Goal: Feedback & Contribution: Contribute content

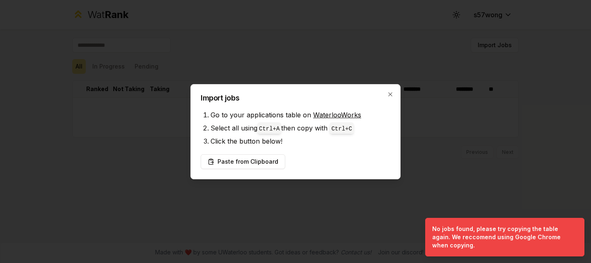
click at [395, 93] on div "Import jobs Go to your applications table on WaterlooWorks Select all using Ctr…" at bounding box center [296, 131] width 210 height 95
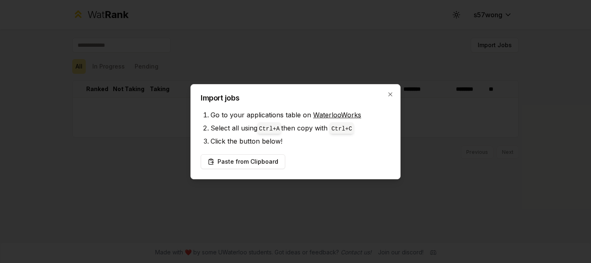
click at [387, 95] on h2 "Import jobs" at bounding box center [296, 97] width 190 height 7
click at [389, 94] on icon "button" at bounding box center [390, 94] width 7 height 7
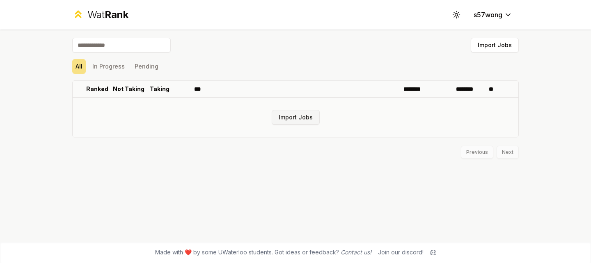
click at [302, 115] on button "Import Jobs" at bounding box center [296, 117] width 48 height 15
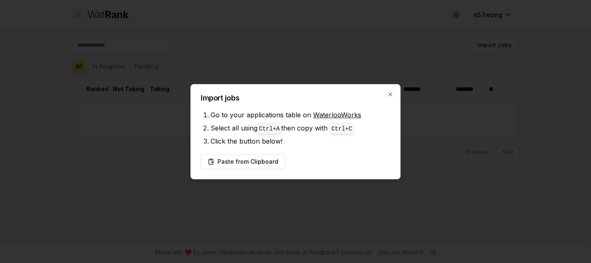
click at [324, 115] on link "WaterlooWorks" at bounding box center [337, 115] width 48 height 8
click at [254, 156] on button "Paste from Clipboard" at bounding box center [243, 161] width 85 height 15
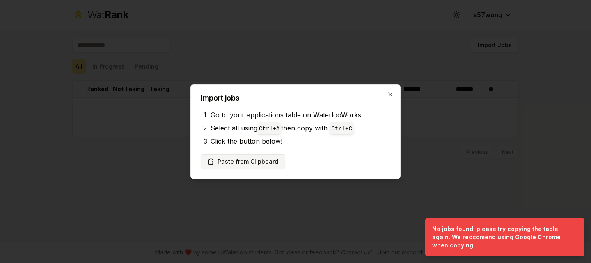
click at [261, 159] on button "Paste from Clipboard" at bounding box center [243, 161] width 85 height 15
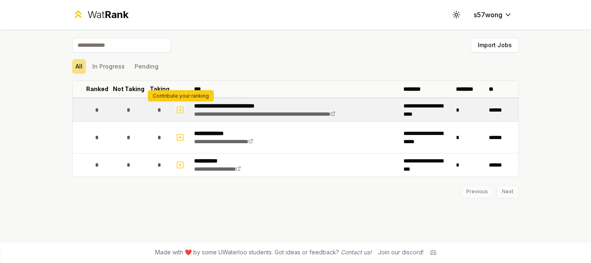
click at [182, 112] on icon "button" at bounding box center [180, 110] width 8 height 10
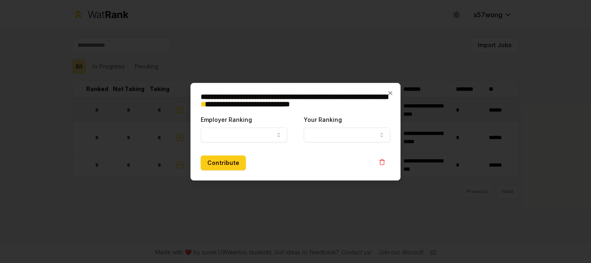
select select
click at [281, 135] on icon "button" at bounding box center [279, 135] width 7 height 7
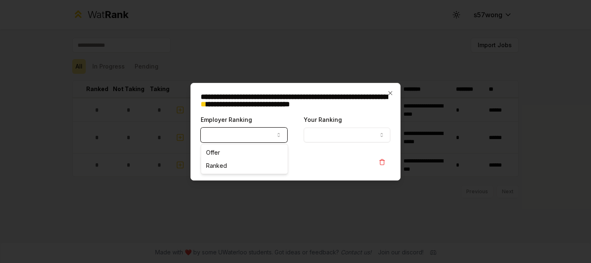
select select "******"
click at [264, 137] on button "Ranked" at bounding box center [244, 135] width 87 height 15
click at [305, 140] on button "Your Ranking" at bounding box center [347, 135] width 87 height 15
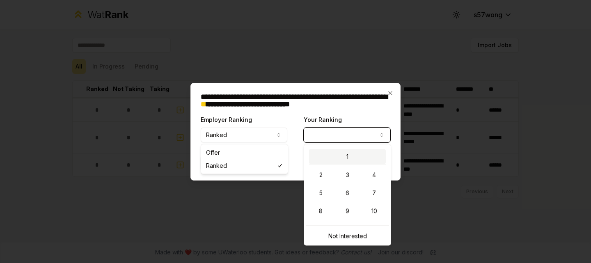
select select "*"
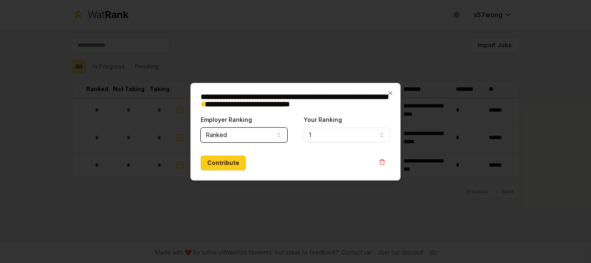
click at [280, 195] on div at bounding box center [295, 131] width 591 height 263
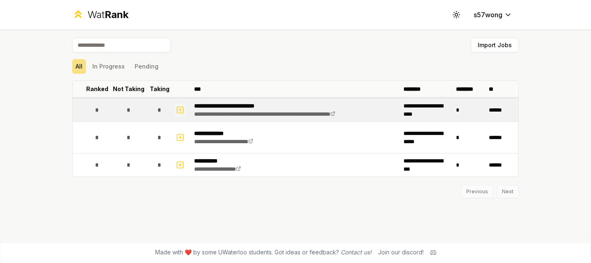
click at [184, 108] on rect "button" at bounding box center [180, 110] width 6 height 6
select select
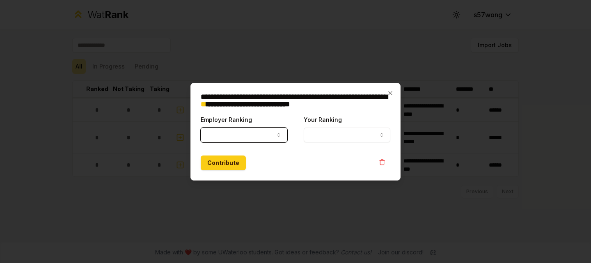
click at [219, 130] on button "Employer Ranking" at bounding box center [244, 135] width 87 height 15
select select "******"
click at [312, 143] on form "**********" at bounding box center [296, 143] width 190 height 56
click at [315, 139] on button "Your Ranking" at bounding box center [347, 135] width 87 height 15
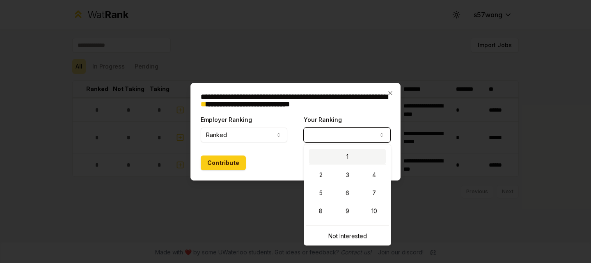
select select "*"
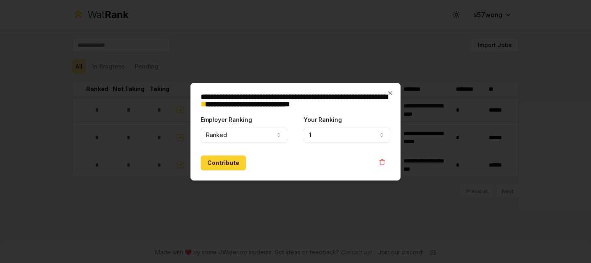
click at [228, 163] on button "Contribute" at bounding box center [223, 163] width 45 height 15
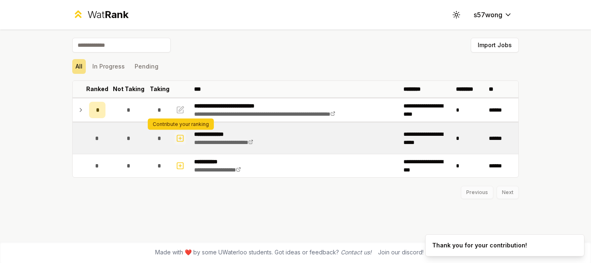
click at [182, 139] on icon "button" at bounding box center [180, 138] width 8 height 10
select select
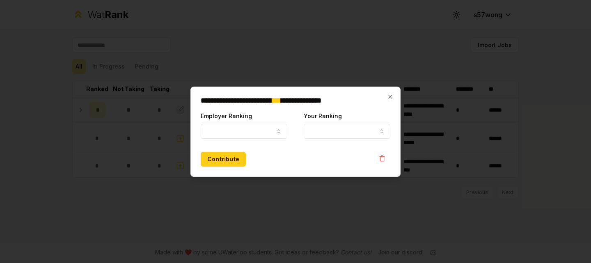
click at [255, 139] on form "**********" at bounding box center [296, 139] width 190 height 56
click at [251, 134] on button "Employer Ranking" at bounding box center [244, 131] width 87 height 15
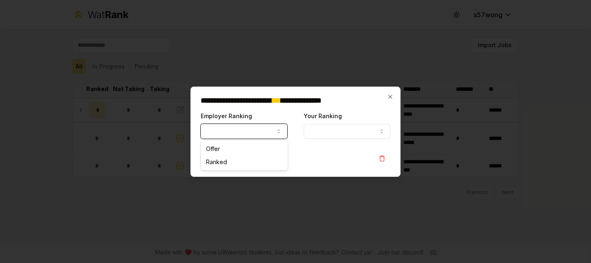
select select "******"
click at [315, 134] on button "Your Ranking" at bounding box center [347, 131] width 87 height 15
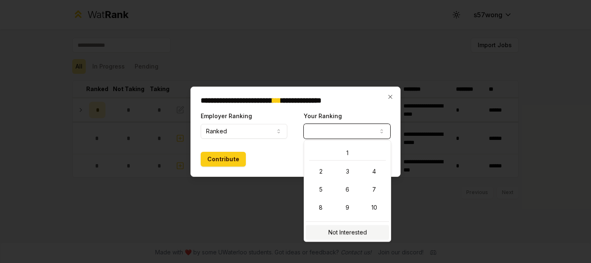
select select "**********"
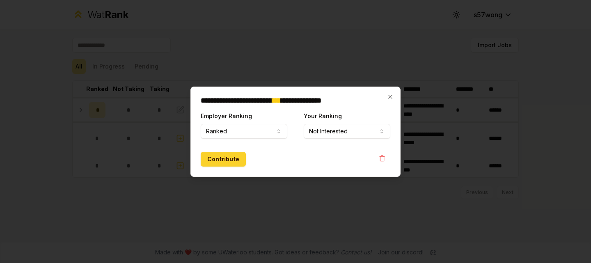
click at [220, 160] on button "Contribute" at bounding box center [223, 159] width 45 height 15
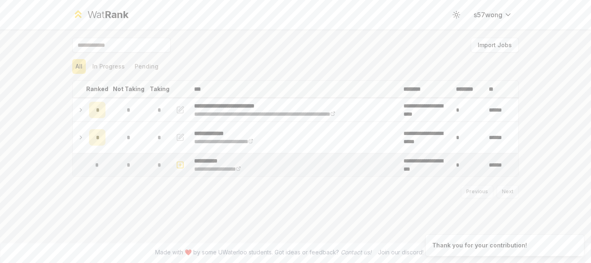
click at [183, 163] on icon "button" at bounding box center [180, 165] width 8 height 10
select select
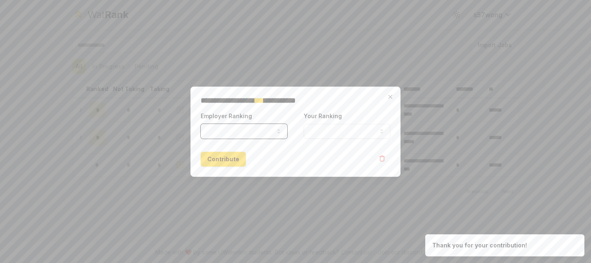
click at [271, 133] on button "Employer Ranking" at bounding box center [244, 131] width 87 height 15
select select "******"
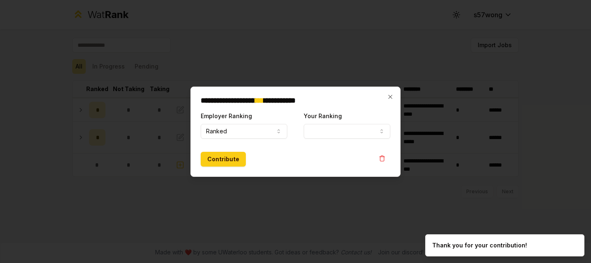
click at [301, 135] on div "**********" at bounding box center [296, 125] width 190 height 28
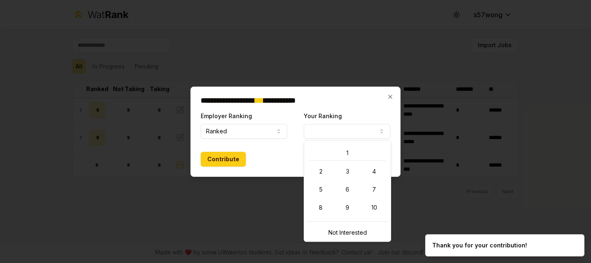
click at [310, 129] on button "Your Ranking" at bounding box center [347, 131] width 87 height 15
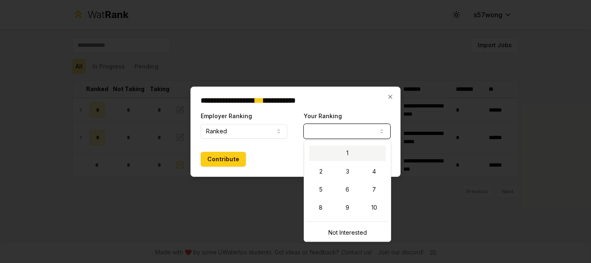
select select "*"
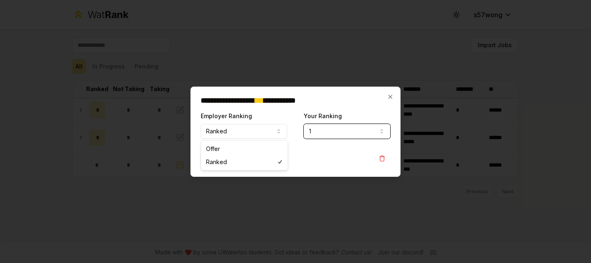
click at [271, 135] on button "Ranked" at bounding box center [244, 131] width 87 height 15
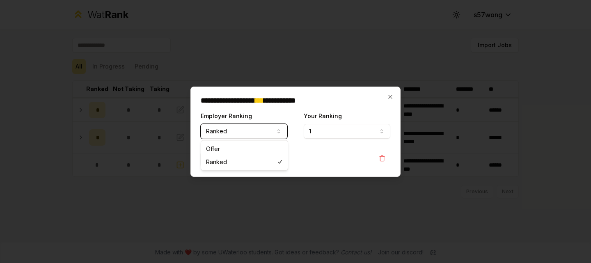
select select "*****"
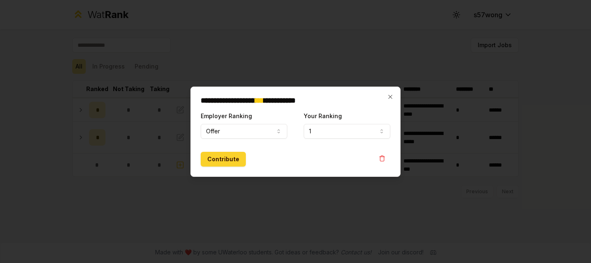
click at [235, 156] on button "Contribute" at bounding box center [223, 159] width 45 height 15
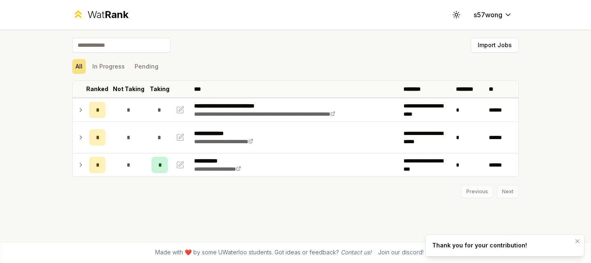
click at [472, 249] on div "Thank you for your contribution!" at bounding box center [479, 246] width 95 height 8
click at [575, 239] on icon "Notifications (F8)" at bounding box center [578, 241] width 7 height 7
click at [504, 195] on div "Previous Next" at bounding box center [295, 187] width 447 height 21
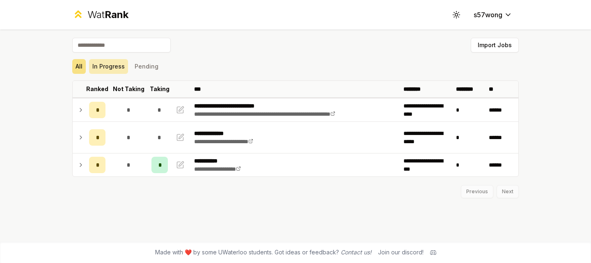
click at [106, 66] on button "In Progress" at bounding box center [108, 66] width 39 height 15
click at [146, 66] on button "Pending" at bounding box center [146, 66] width 30 height 15
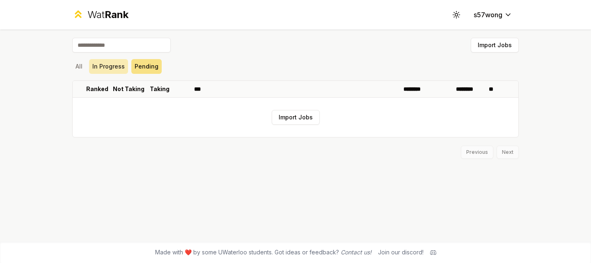
click at [111, 68] on button "In Progress" at bounding box center [108, 66] width 39 height 15
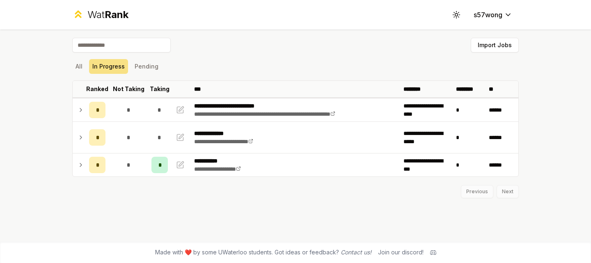
click at [432, 252] on icon at bounding box center [433, 253] width 6 height 6
click at [85, 66] on button "All" at bounding box center [79, 66] width 14 height 15
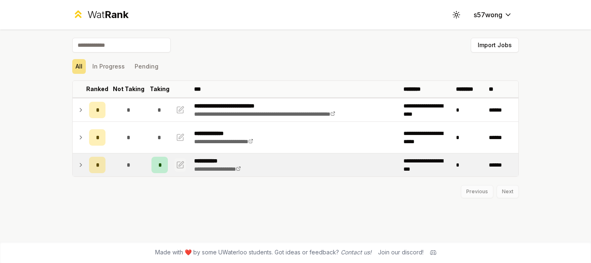
click at [182, 166] on icon "button" at bounding box center [180, 165] width 8 height 10
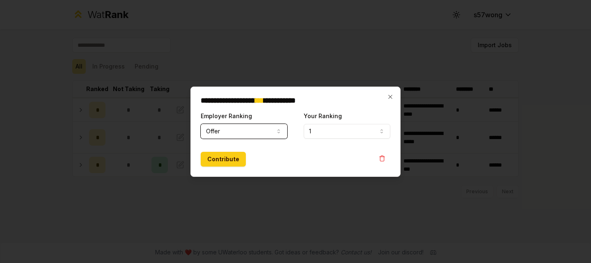
click at [313, 135] on button "1" at bounding box center [347, 131] width 87 height 15
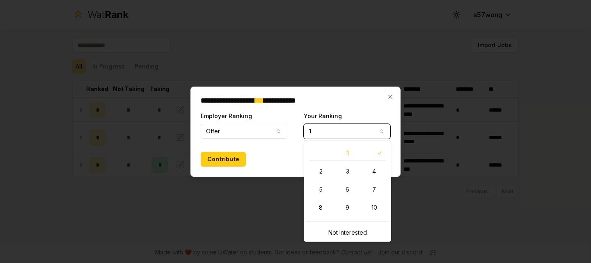
click at [276, 133] on icon "button" at bounding box center [279, 131] width 7 height 7
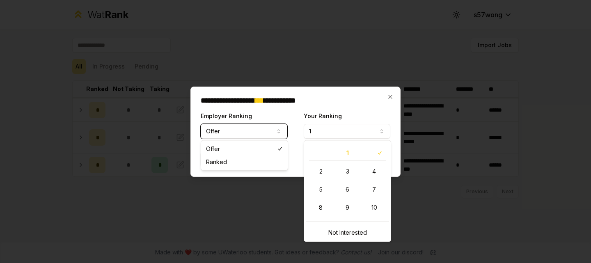
select select "******"
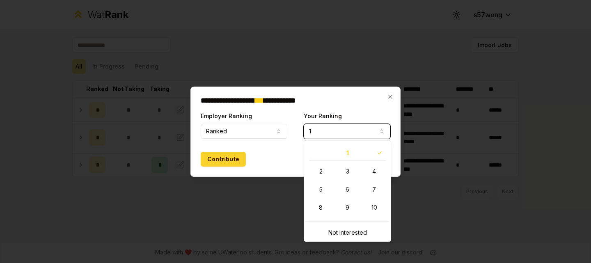
click at [225, 158] on button "Contribute" at bounding box center [223, 159] width 45 height 15
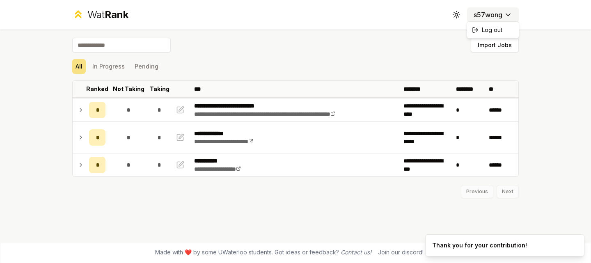
click at [494, 14] on html "**********" at bounding box center [295, 131] width 591 height 263
click at [110, 14] on html "**********" at bounding box center [295, 131] width 591 height 263
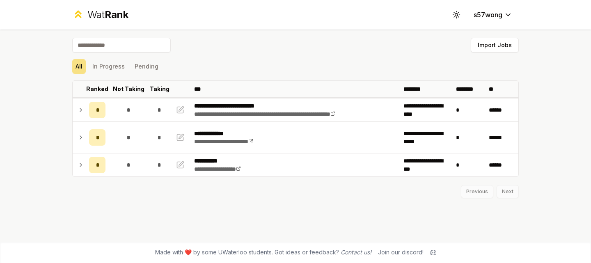
click at [110, 14] on span "Rank" at bounding box center [117, 15] width 24 height 12
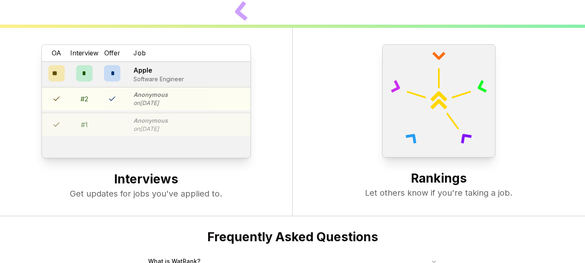
scroll to position [231, 0]
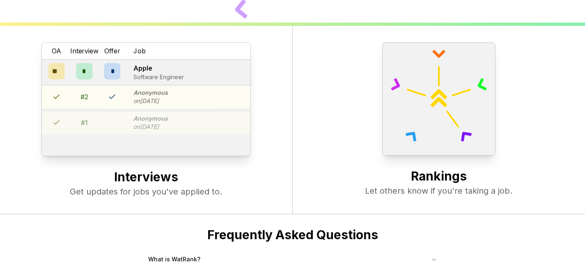
click at [206, 127] on div "# 1 Anonymous on Oct 07" at bounding box center [146, 122] width 209 height 23
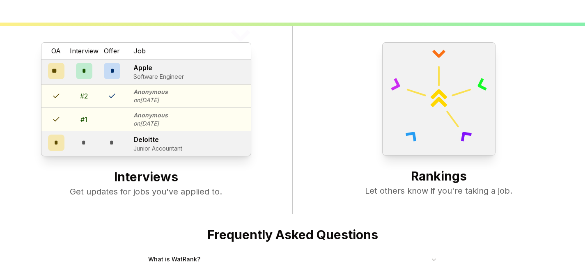
click at [239, 37] on div "OA Interview Offer Job ** * * Apple Software Engineer # 2 Anonymous on Oct 08 #…" at bounding box center [146, 120] width 293 height 189
click at [150, 179] on h2 "Interviews" at bounding box center [146, 178] width 260 height 16
click at [151, 193] on p "Get updates for jobs you've applied to." at bounding box center [146, 192] width 260 height 12
click at [144, 147] on p "Junior Accountant" at bounding box center [157, 149] width 49 height 8
click at [144, 140] on p "Deloitte" at bounding box center [157, 140] width 49 height 10
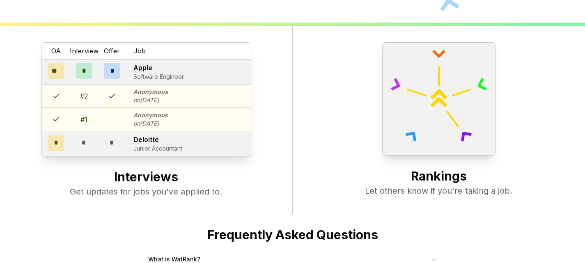
click at [464, 121] on div at bounding box center [438, 98] width 113 height 113
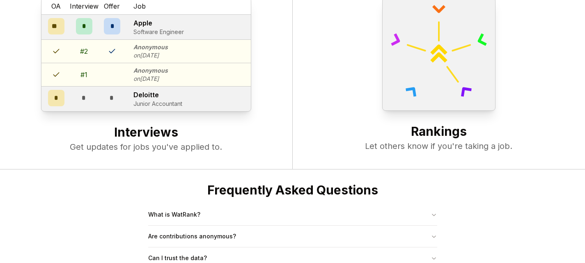
scroll to position [316, 0]
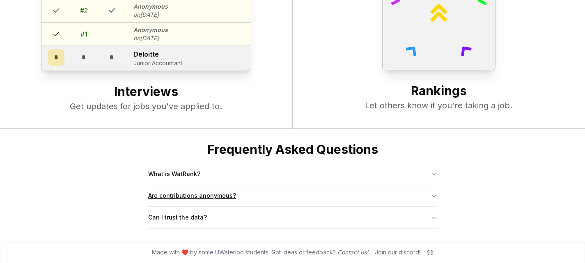
click at [256, 190] on button "Are contributions anonymous?" at bounding box center [292, 195] width 289 height 21
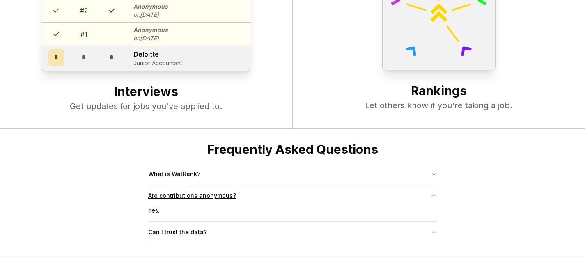
click at [256, 190] on button "Are contributions anonymous?" at bounding box center [292, 195] width 289 height 21
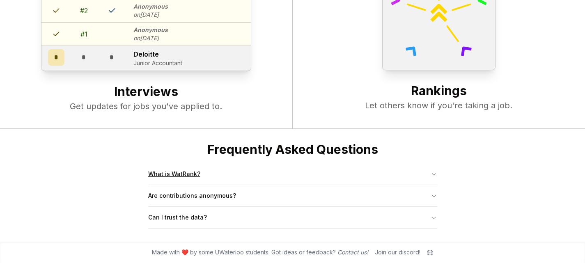
click at [244, 173] on button "What is WatRank?" at bounding box center [292, 173] width 289 height 21
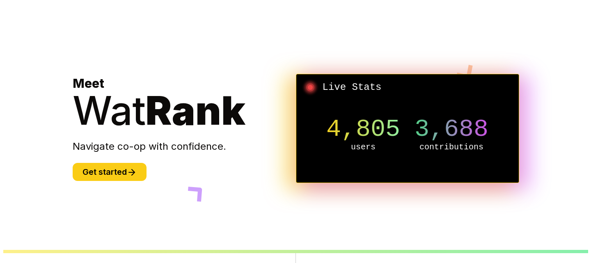
scroll to position [0, 0]
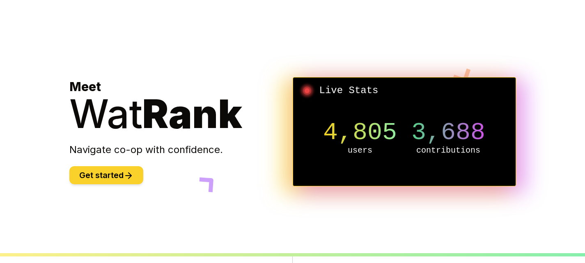
click at [129, 169] on button "Get started" at bounding box center [106, 175] width 74 height 18
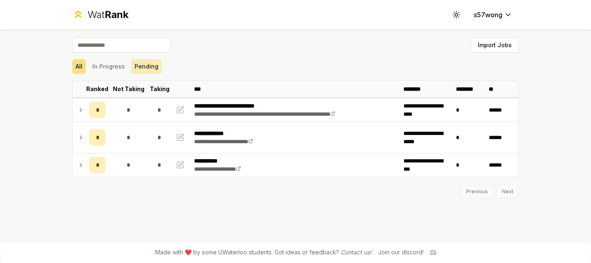
click at [143, 64] on button "Pending" at bounding box center [146, 66] width 30 height 15
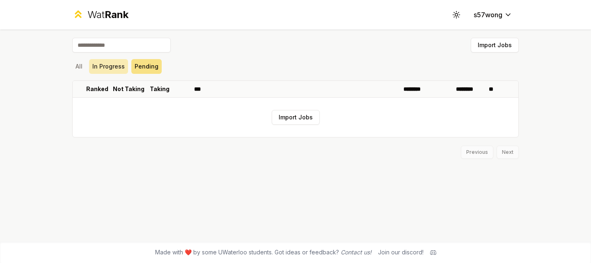
click at [112, 70] on button "In Progress" at bounding box center [108, 66] width 39 height 15
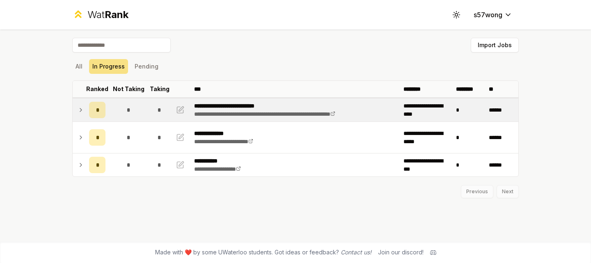
click at [161, 108] on span "*" at bounding box center [160, 110] width 4 height 8
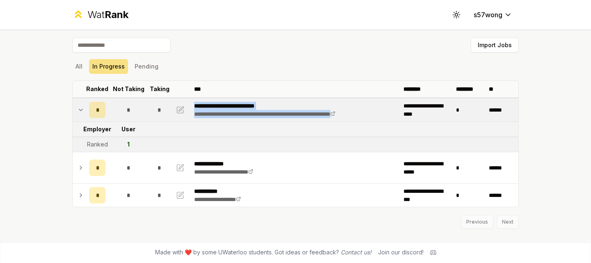
drag, startPoint x: 386, startPoint y: 115, endPoint x: 191, endPoint y: 104, distance: 195.4
click at [191, 104] on td "**********" at bounding box center [295, 110] width 209 height 23
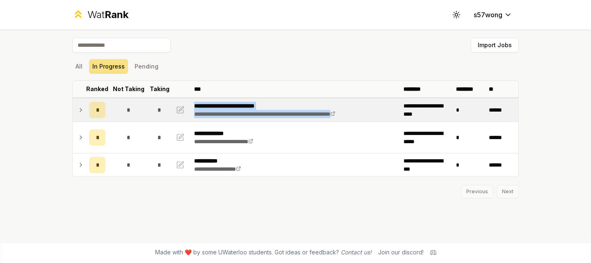
copy div "**********"
click at [191, 104] on td "**********" at bounding box center [295, 110] width 209 height 23
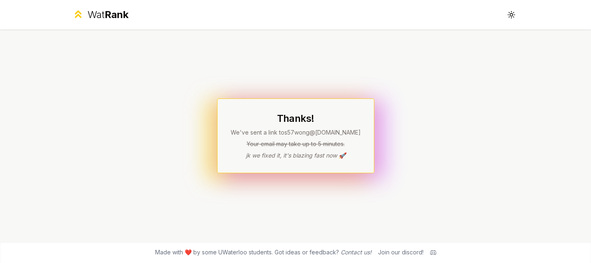
click at [114, 16] on span "Rank" at bounding box center [117, 15] width 24 height 12
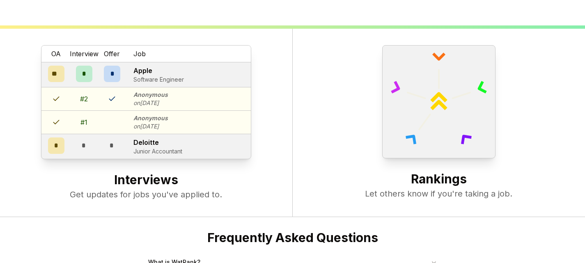
scroll to position [228, 0]
click at [164, 193] on p "Get updates for jobs you've applied to." at bounding box center [146, 195] width 260 height 12
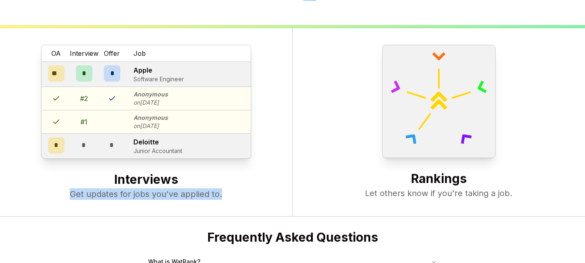
click at [164, 193] on p "Get updates for jobs you've applied to." at bounding box center [146, 195] width 260 height 12
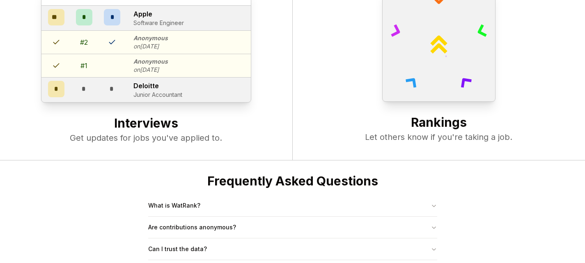
scroll to position [316, 0]
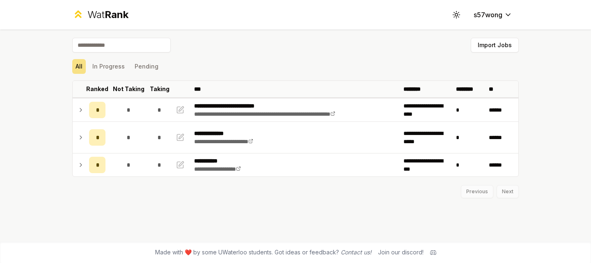
click at [513, 195] on div "Previous Next" at bounding box center [295, 187] width 447 height 21
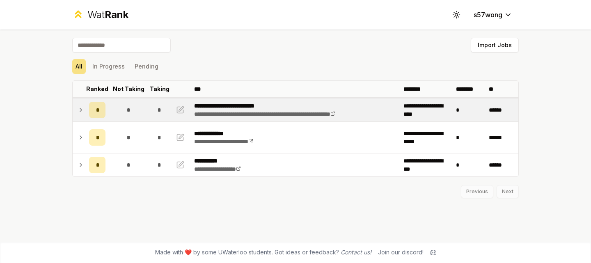
click at [79, 113] on icon at bounding box center [81, 110] width 7 height 10
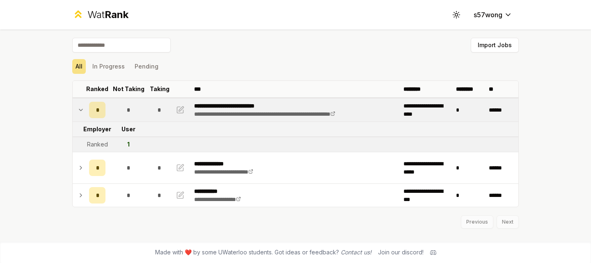
click at [79, 113] on icon at bounding box center [81, 110] width 7 height 10
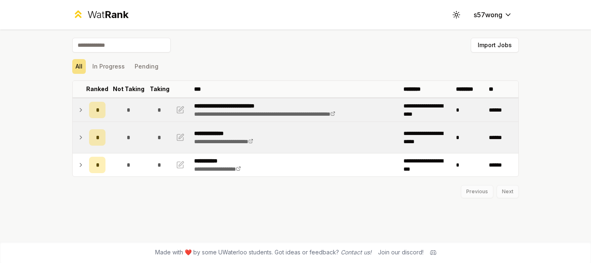
click at [81, 139] on icon at bounding box center [81, 138] width 7 height 10
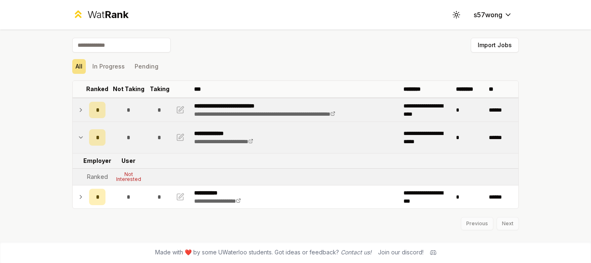
click at [81, 139] on icon at bounding box center [81, 138] width 7 height 10
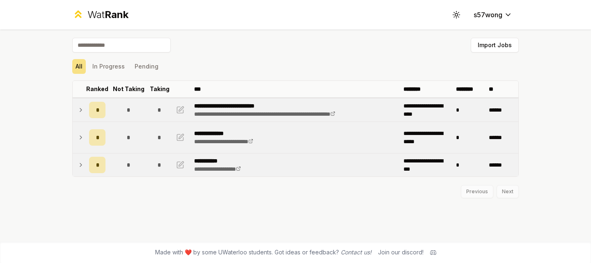
click at [80, 163] on icon at bounding box center [81, 164] width 2 height 3
click at [80, 163] on icon at bounding box center [81, 165] width 7 height 10
click at [107, 66] on button "In Progress" at bounding box center [108, 66] width 39 height 15
click at [80, 68] on button "All" at bounding box center [79, 66] width 14 height 15
click at [506, 188] on div "Previous Next" at bounding box center [295, 187] width 447 height 21
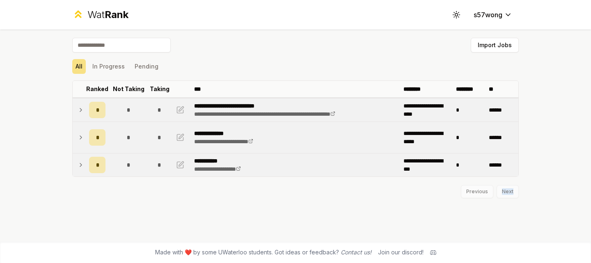
click at [506, 188] on div "Previous Next" at bounding box center [295, 187] width 447 height 21
click at [263, 120] on td "**********" at bounding box center [295, 110] width 209 height 23
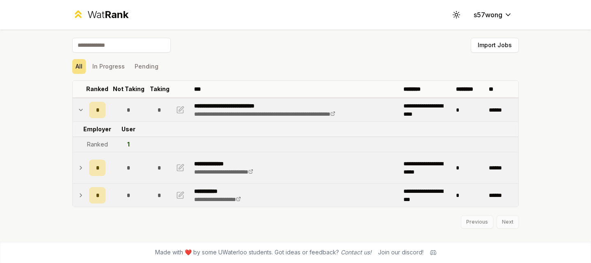
click at [260, 110] on div "**********" at bounding box center [285, 110] width 183 height 16
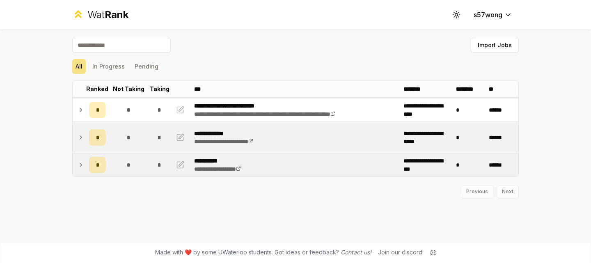
click at [254, 163] on p "**********" at bounding box center [224, 161] width 60 height 8
click at [128, 40] on input at bounding box center [121, 45] width 99 height 15
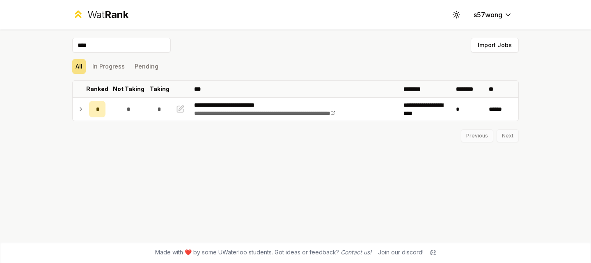
type input "*****"
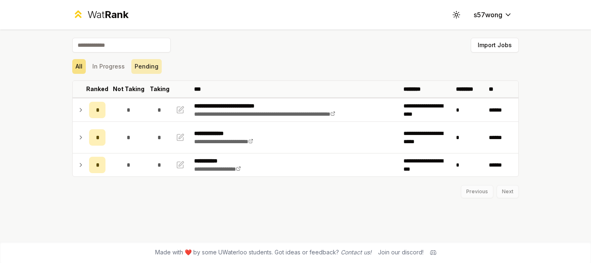
click at [147, 64] on button "Pending" at bounding box center [146, 66] width 30 height 15
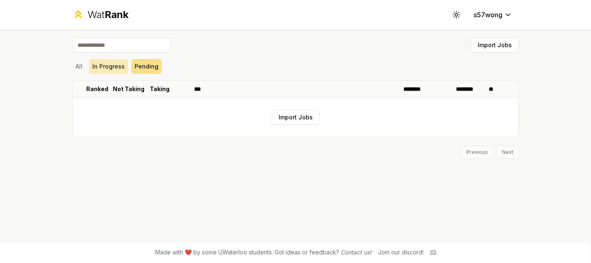
click at [109, 68] on button "In Progress" at bounding box center [108, 66] width 39 height 15
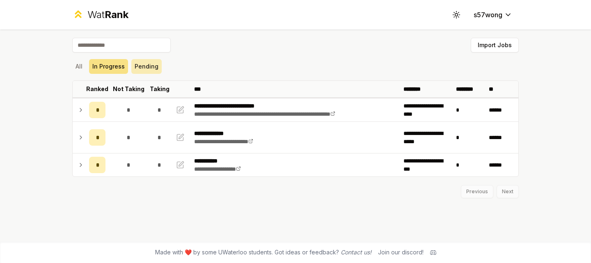
click at [140, 66] on button "Pending" at bounding box center [146, 66] width 30 height 15
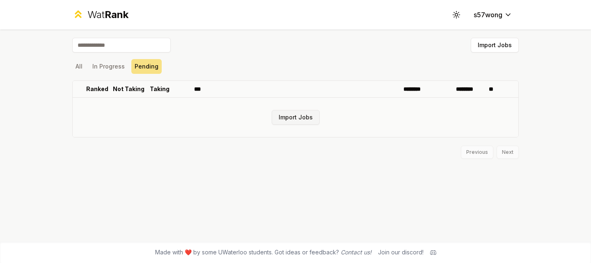
click at [278, 116] on button "Import Jobs" at bounding box center [296, 117] width 48 height 15
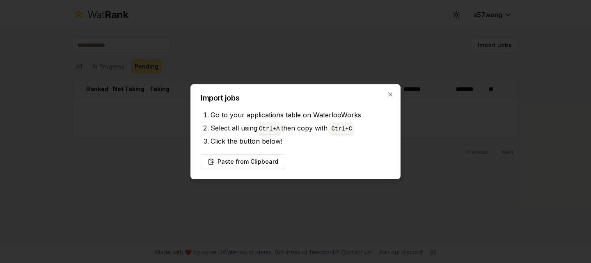
click at [323, 115] on link "WaterlooWorks" at bounding box center [337, 115] width 48 height 8
click at [258, 164] on button "Paste from Clipboard" at bounding box center [243, 161] width 85 height 15
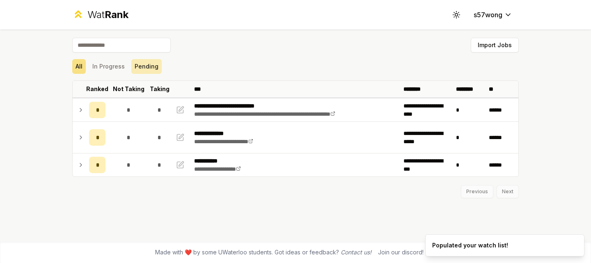
click at [151, 68] on button "Pending" at bounding box center [146, 66] width 30 height 15
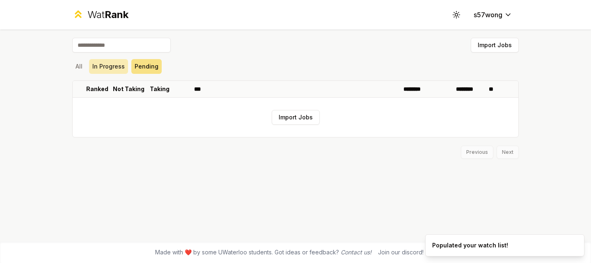
click at [122, 65] on button "In Progress" at bounding box center [108, 66] width 39 height 15
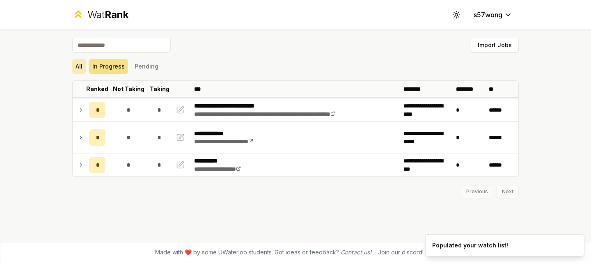
click at [80, 64] on button "All" at bounding box center [79, 66] width 14 height 15
